Goal: Task Accomplishment & Management: Complete application form

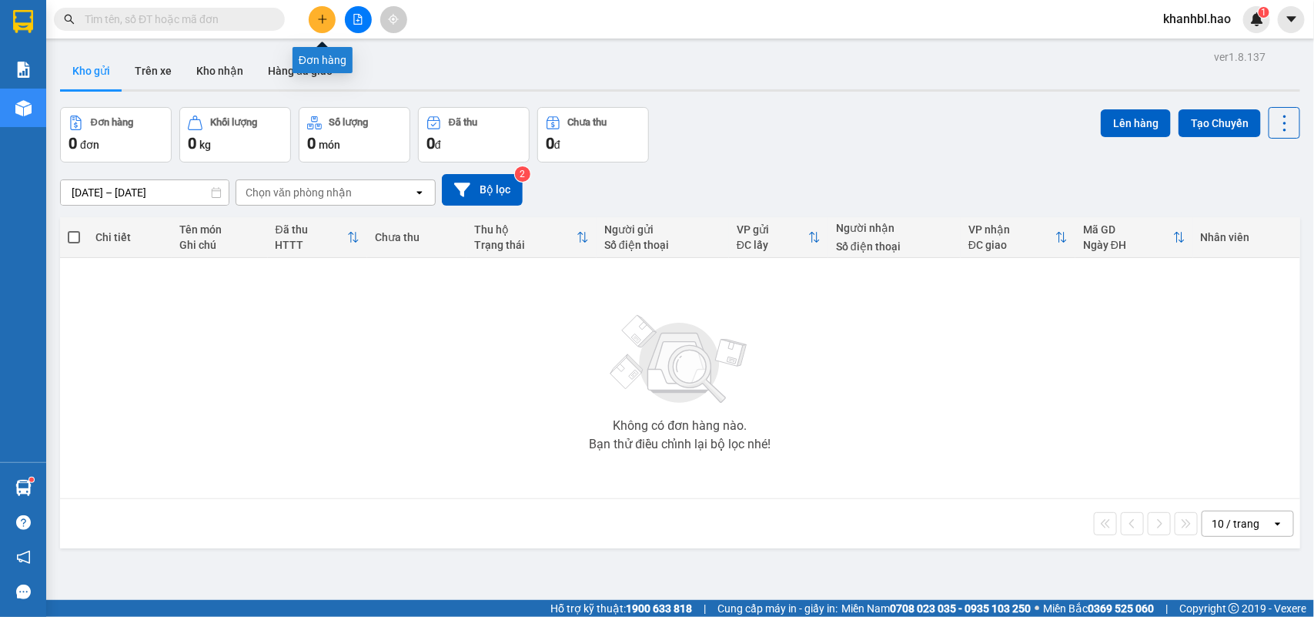
click at [318, 19] on icon "plus" at bounding box center [322, 18] width 8 height 1
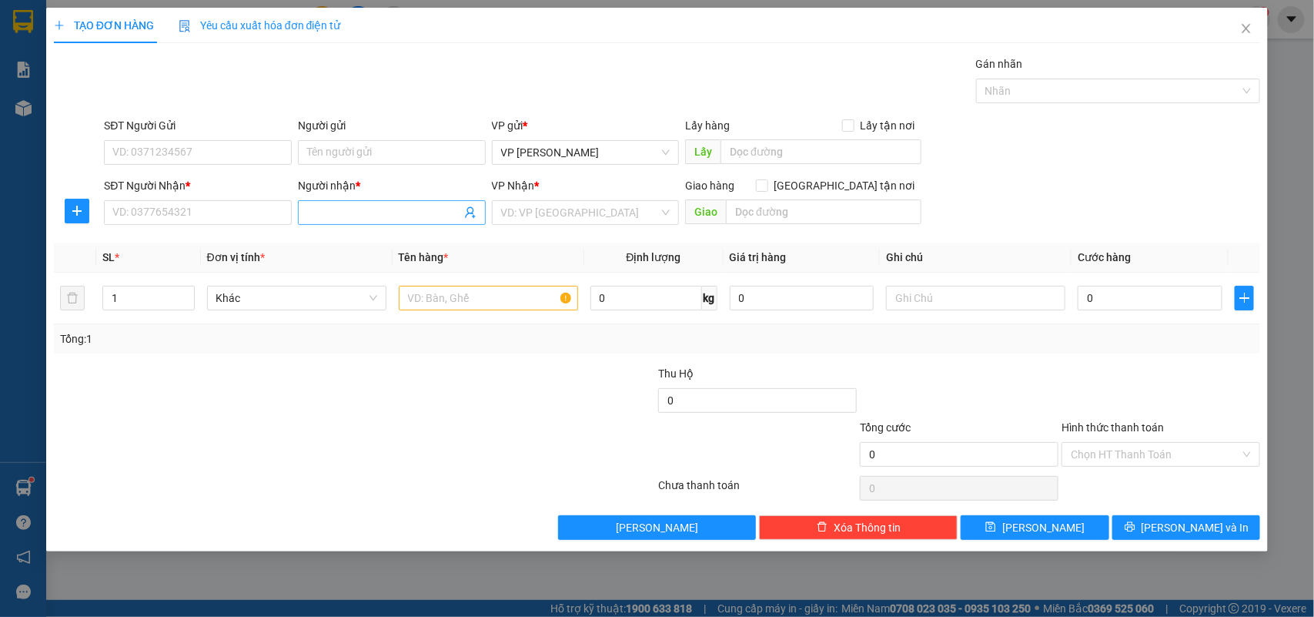
click at [371, 206] on input "Người nhận *" at bounding box center [384, 212] width 154 height 17
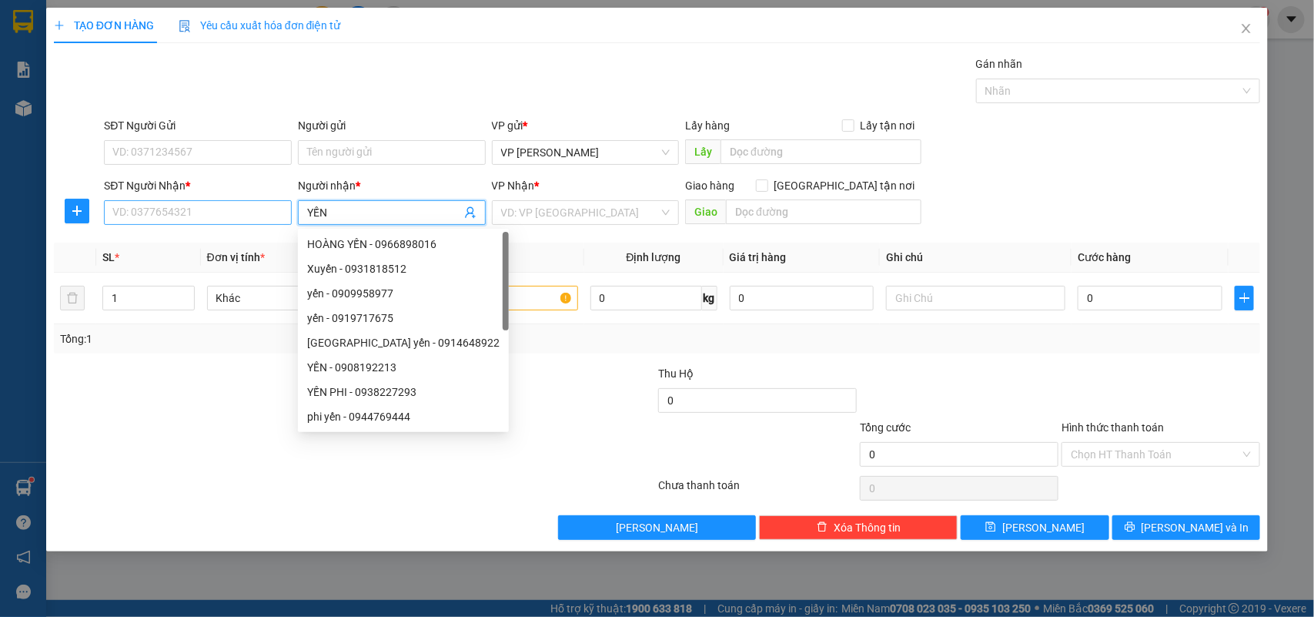
type input "YẾN"
click at [209, 212] on input "SĐT Người Nhận *" at bounding box center [198, 212] width 188 height 25
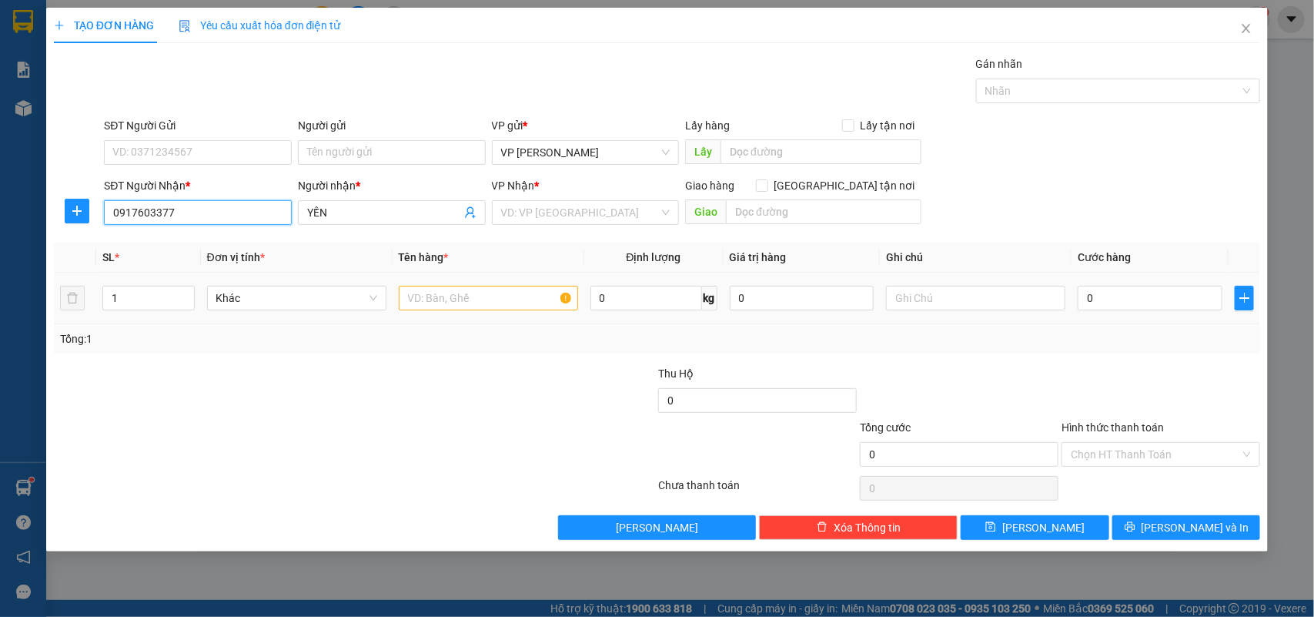
type input "0917603377"
click at [483, 301] on input "text" at bounding box center [488, 298] width 179 height 25
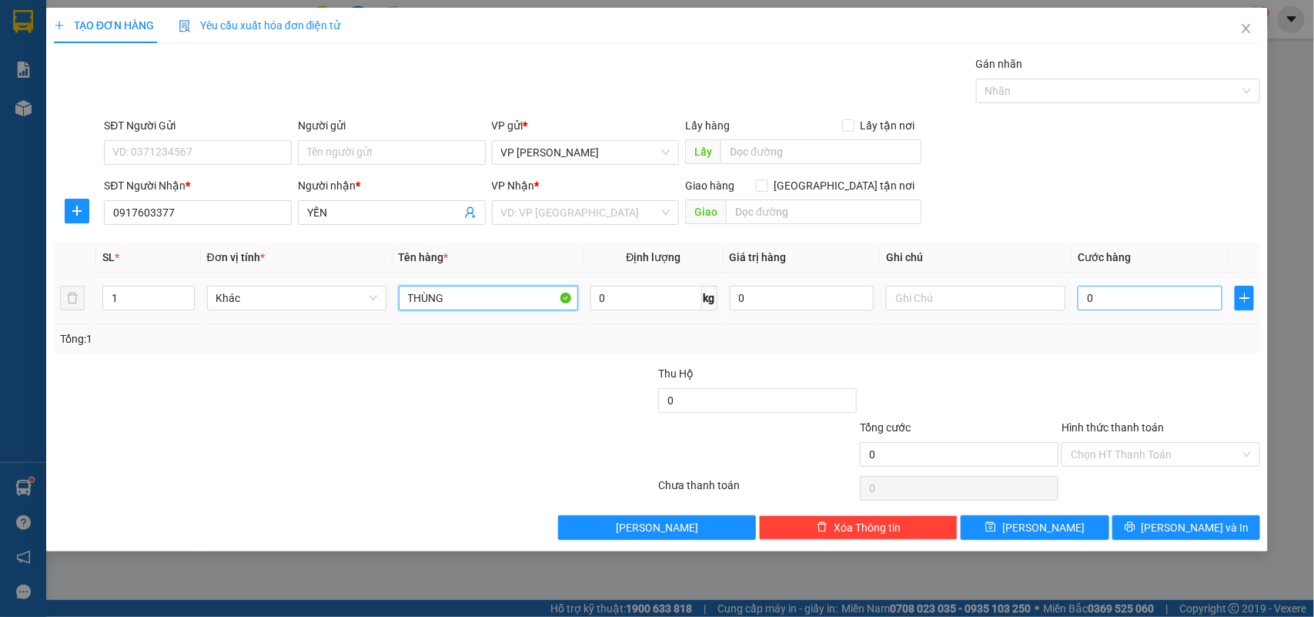
type input "THÙNG"
click at [1163, 296] on input "0" at bounding box center [1150, 298] width 145 height 25
type input "004"
type input "4"
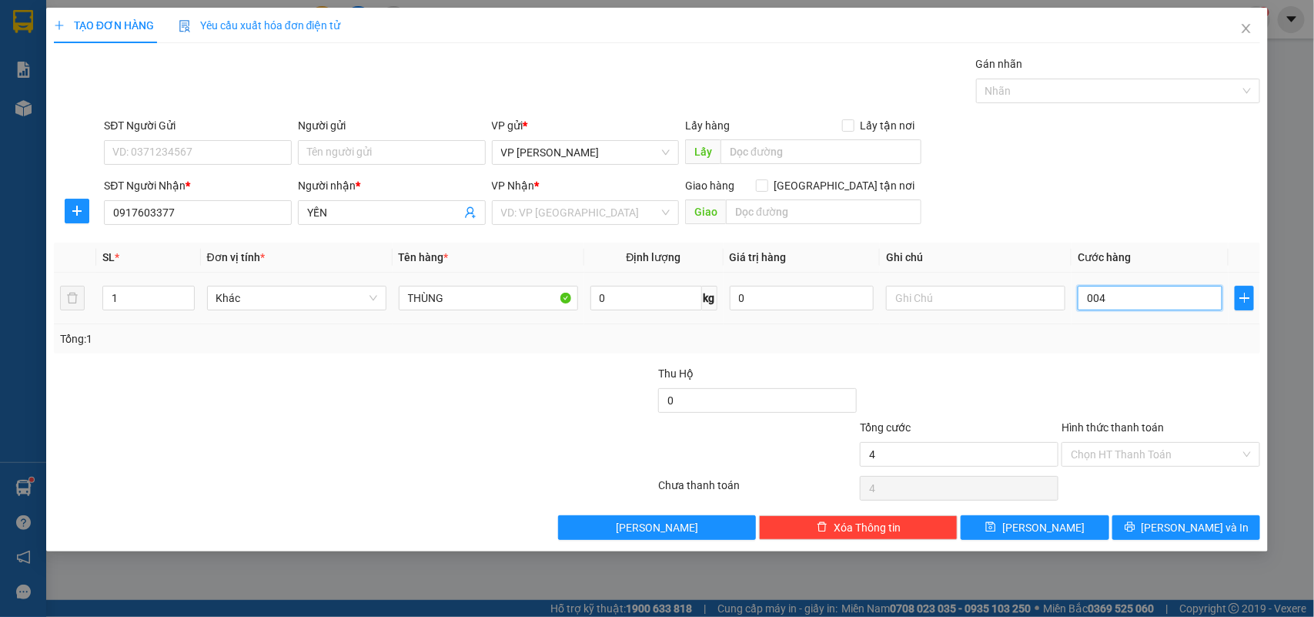
type input "0.040"
type input "40"
click at [1029, 366] on div at bounding box center [959, 392] width 202 height 54
type input "40.000"
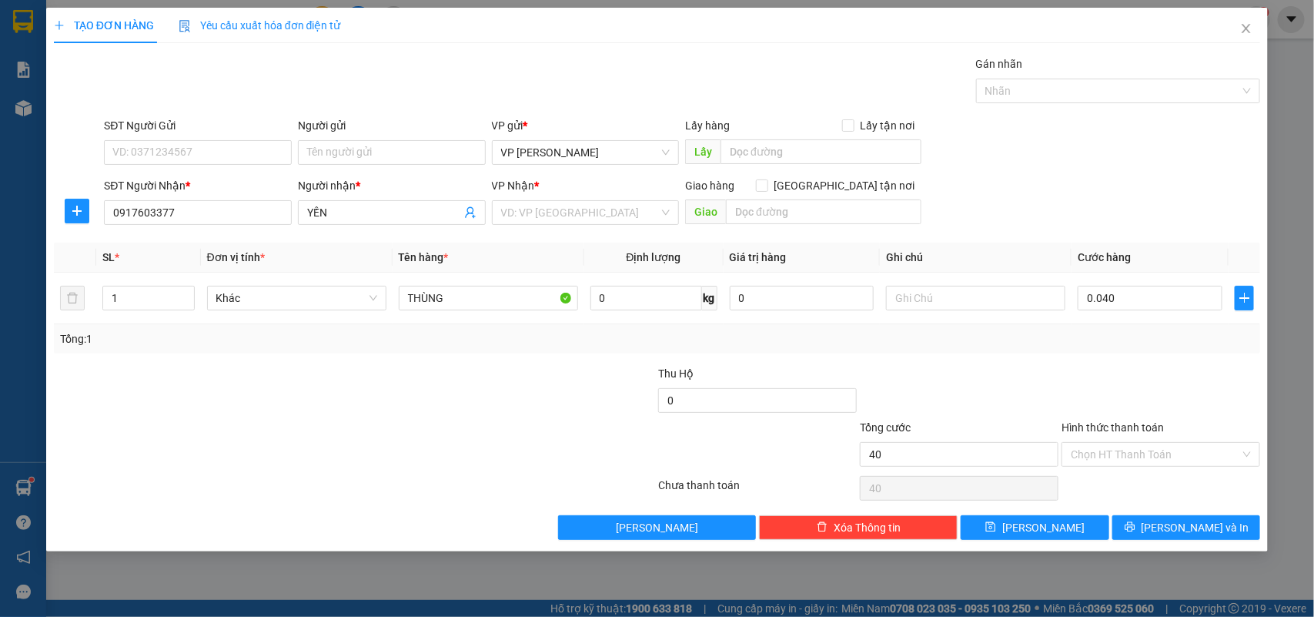
type input "40.000"
click at [1152, 447] on input "Hình thức thanh toán" at bounding box center [1155, 454] width 169 height 23
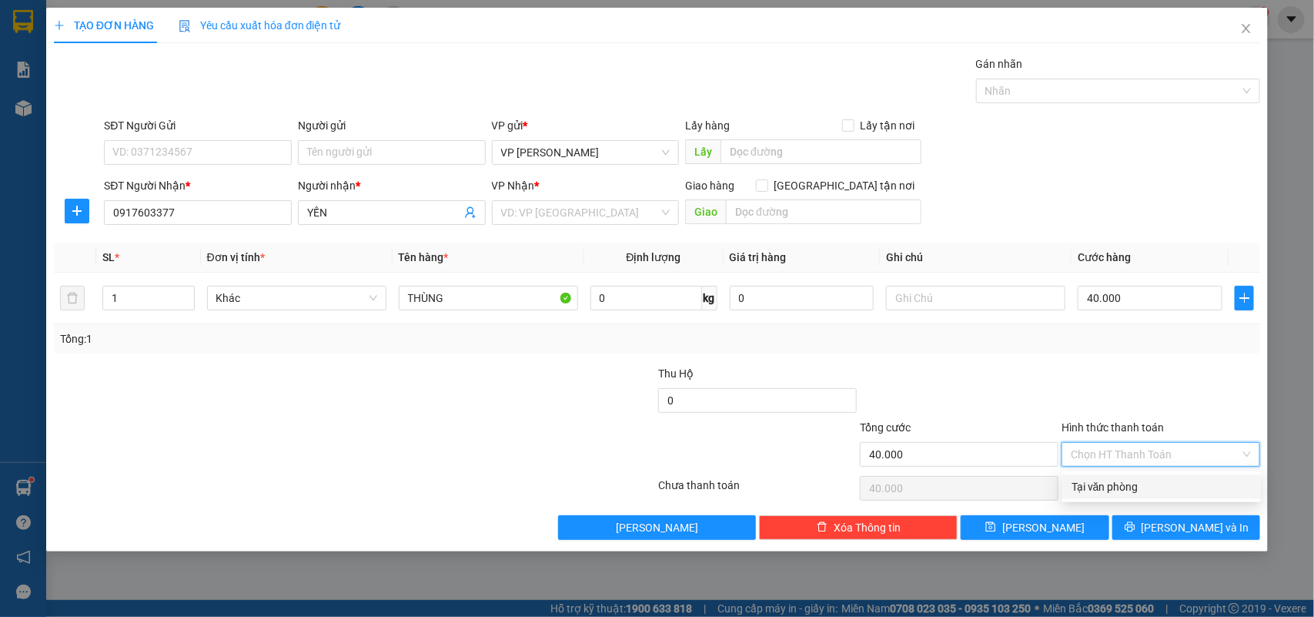
drag, startPoint x: 1128, startPoint y: 479, endPoint x: 1132, endPoint y: 493, distance: 15.1
click at [1128, 480] on div "Tại văn phòng" at bounding box center [1161, 486] width 180 height 17
type input "0"
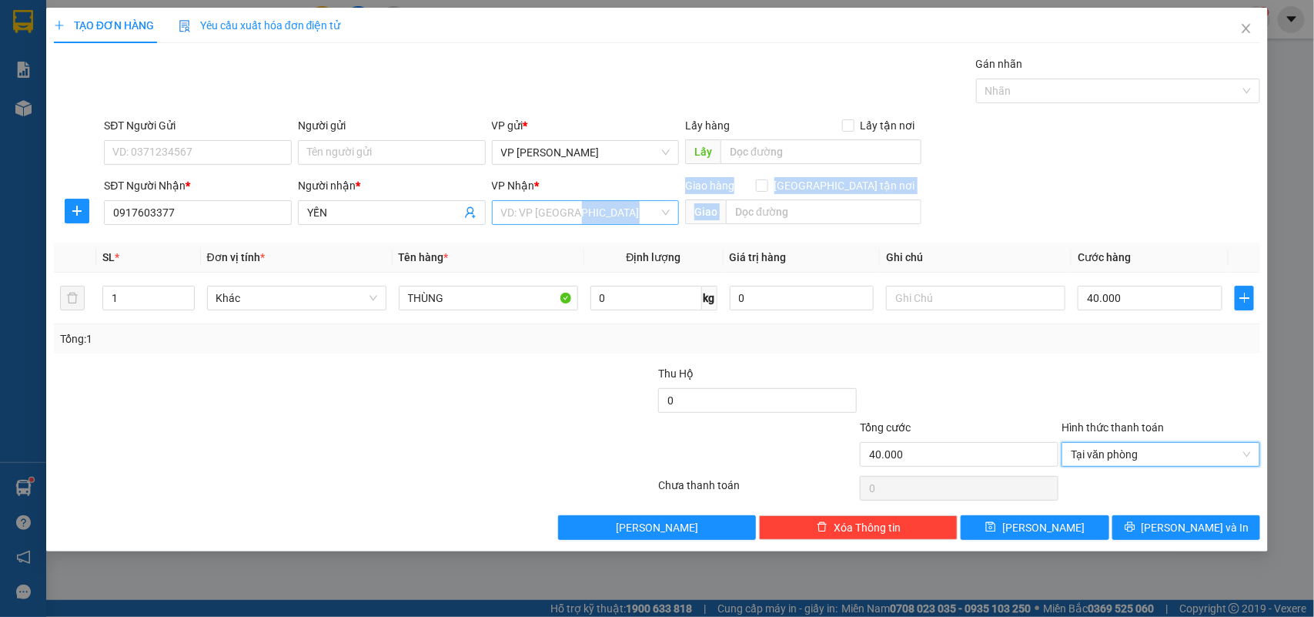
click at [566, 226] on div "Transit Pickup Surcharge Ids Transit Deliver Surcharge Ids Transit Deliver Surc…" at bounding box center [657, 297] width 1207 height 484
click at [664, 216] on div "VD: VP [GEOGRAPHIC_DATA]" at bounding box center [586, 212] width 188 height 25
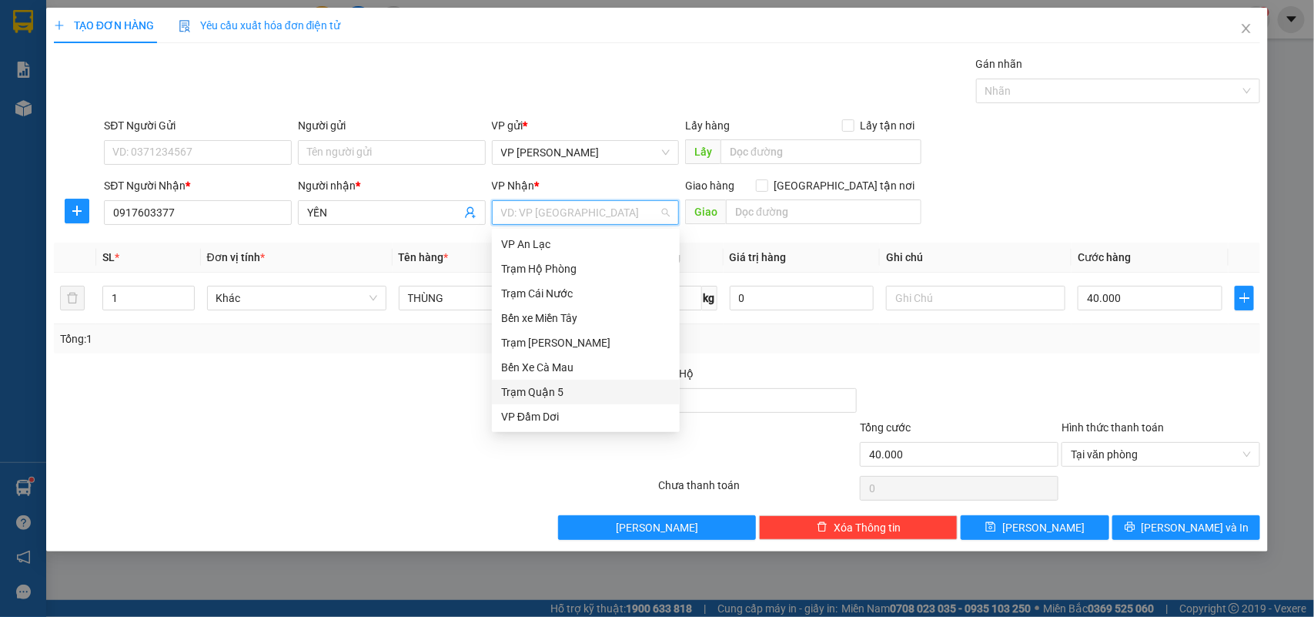
click at [557, 393] on div "Trạm Quận 5" at bounding box center [585, 391] width 169 height 17
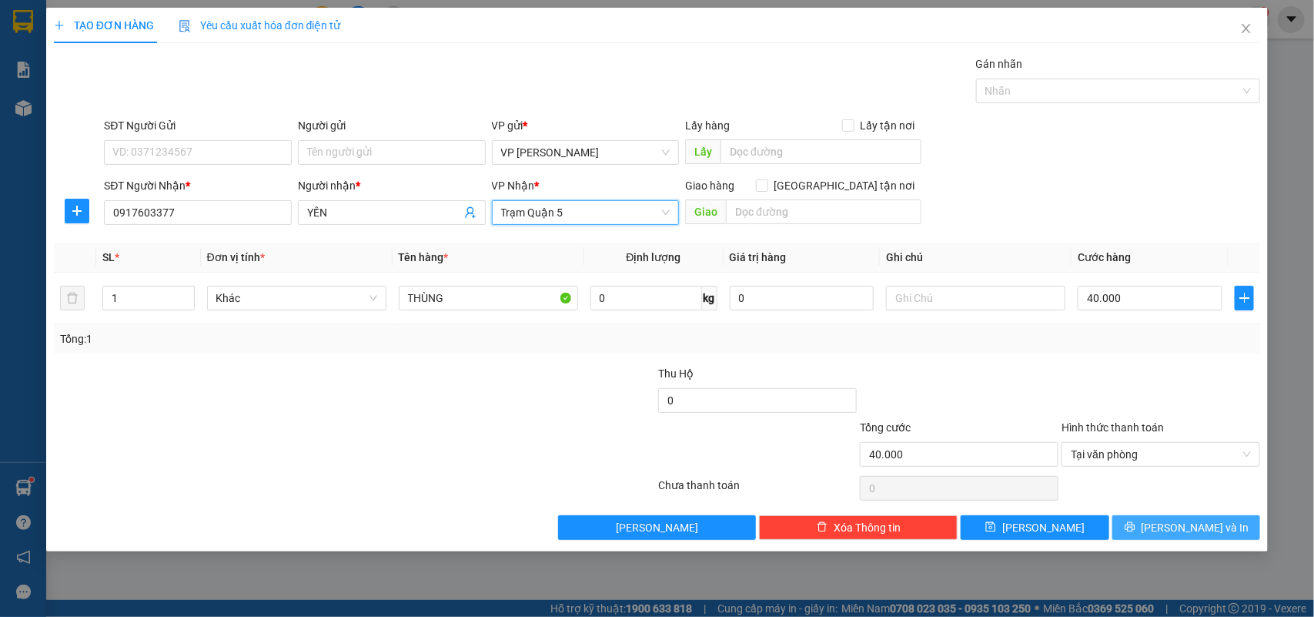
click at [1213, 529] on span "[PERSON_NAME] và In" at bounding box center [1196, 527] width 108 height 17
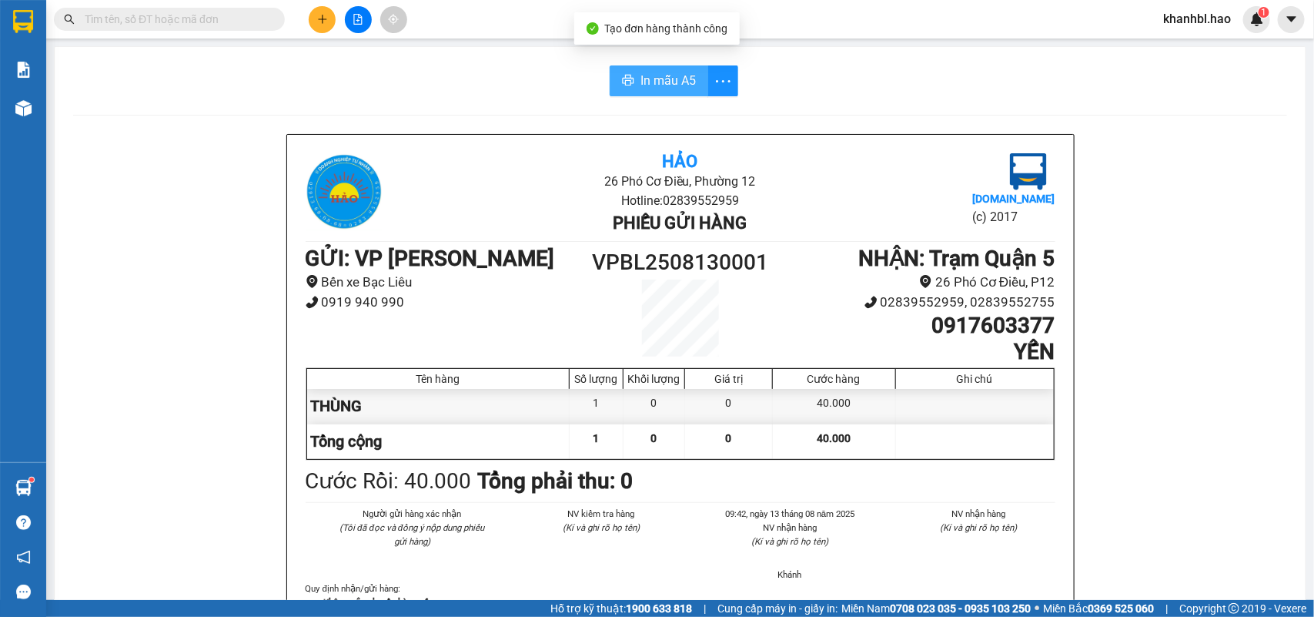
click at [679, 78] on span "In mẫu A5" at bounding box center [667, 80] width 55 height 19
